Goal: Check status

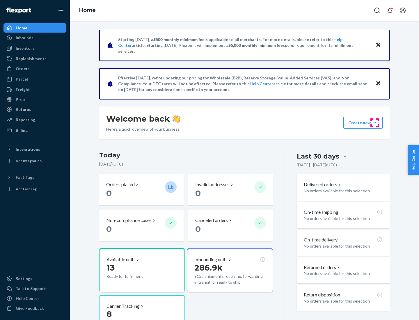
click at [375, 123] on button "Create new Create new inbound Create new order Create new product" at bounding box center [362, 123] width 39 height 12
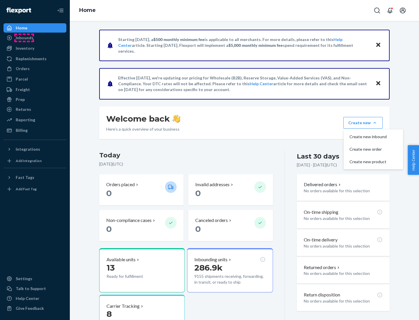
click at [24, 38] on div "Inbounds" at bounding box center [25, 38] width 18 height 6
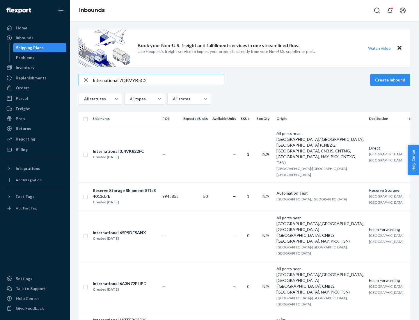
type input "International 7QKVYB5C29"
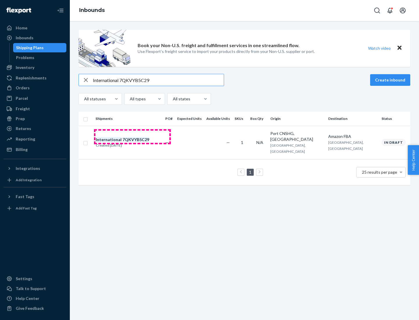
click at [132, 143] on div "Created [DATE]" at bounding box center [123, 146] width 54 height 6
